Goal: Task Accomplishment & Management: Manage account settings

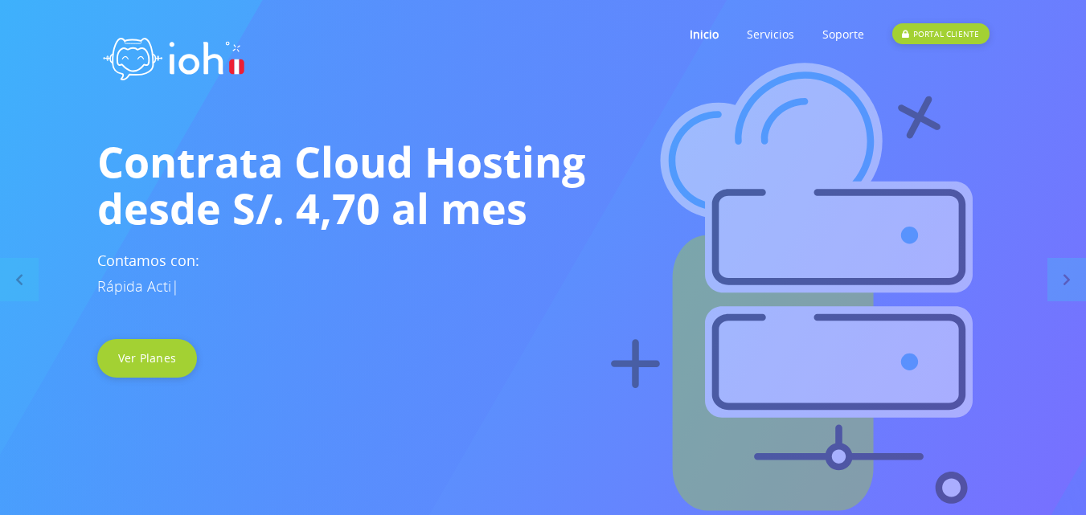
click at [974, 31] on div "PORTAL CLIENTE" at bounding box center [940, 33] width 96 height 21
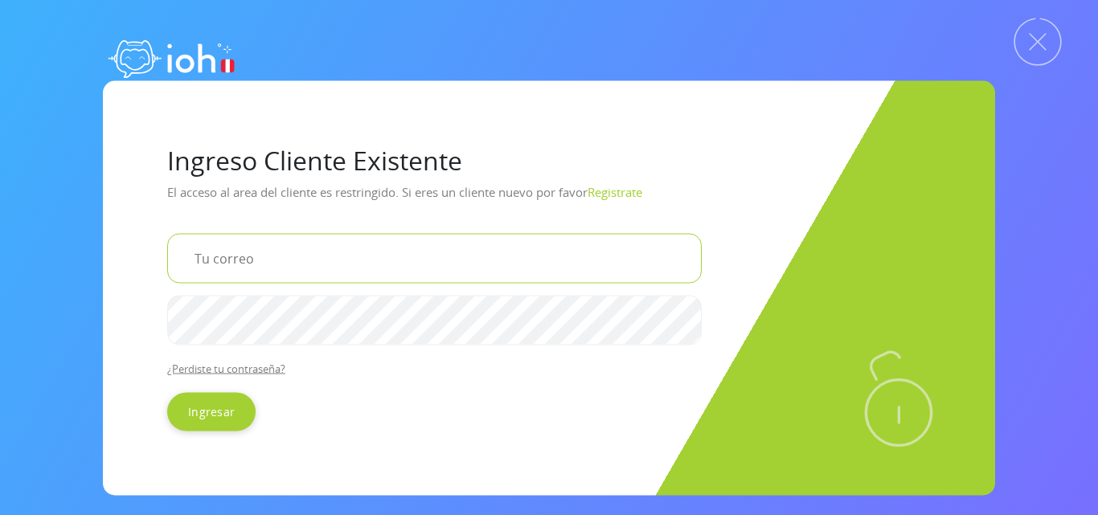
click at [441, 246] on input "email" at bounding box center [434, 258] width 535 height 50
type input "[EMAIL_ADDRESS][DOMAIN_NAME]"
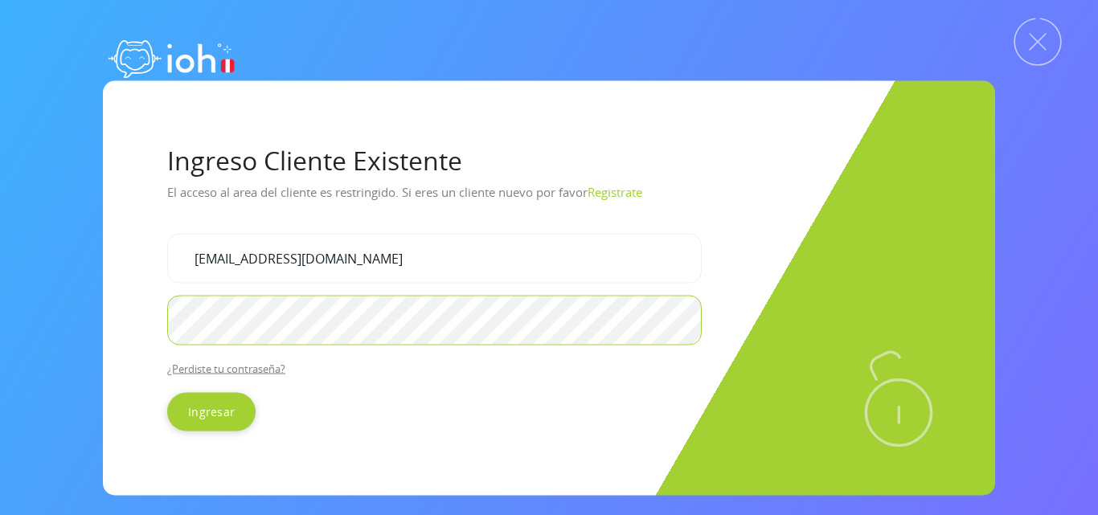
click at [167, 392] on input "Ingresar" at bounding box center [211, 411] width 88 height 39
